Goal: Find specific page/section: Find specific page/section

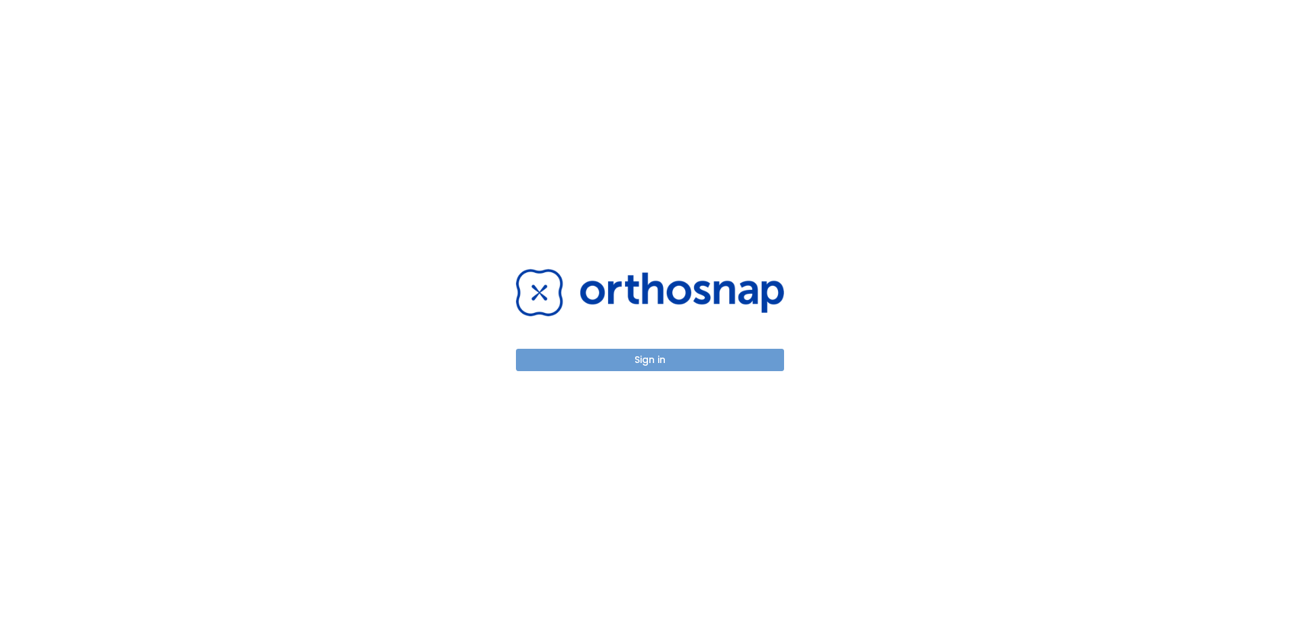
click at [629, 359] on button "Sign in" at bounding box center [650, 360] width 268 height 22
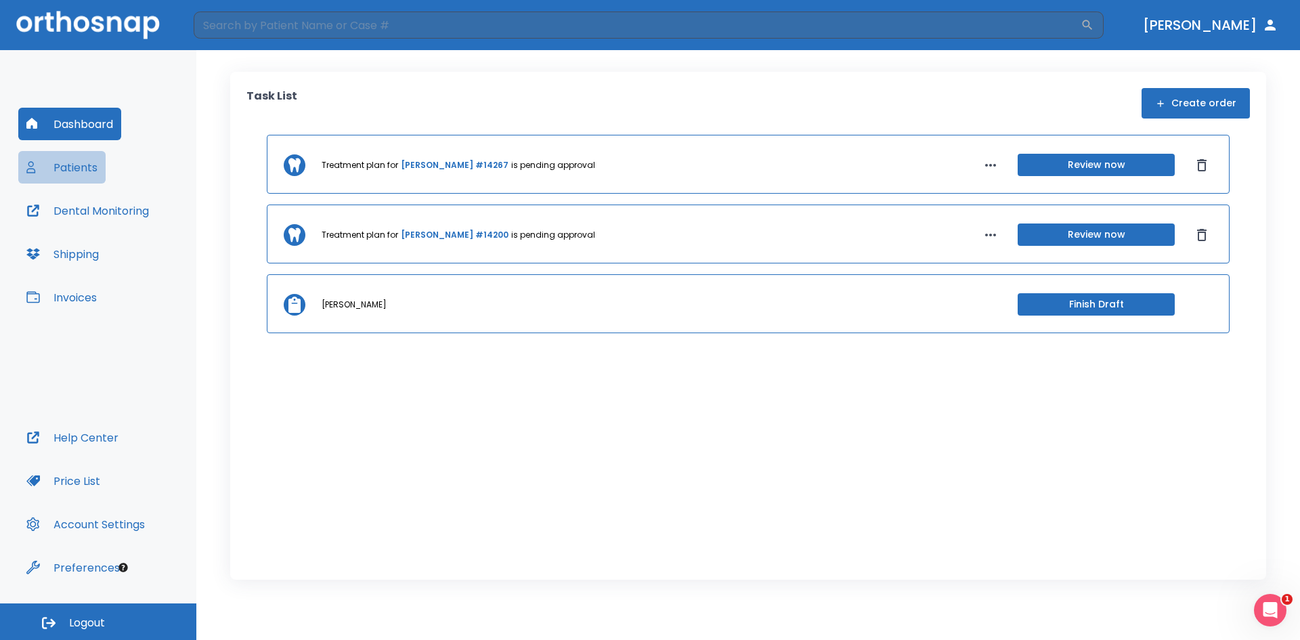
click at [72, 169] on button "Patients" at bounding box center [61, 167] width 87 height 33
